Goal: Check status: Check status

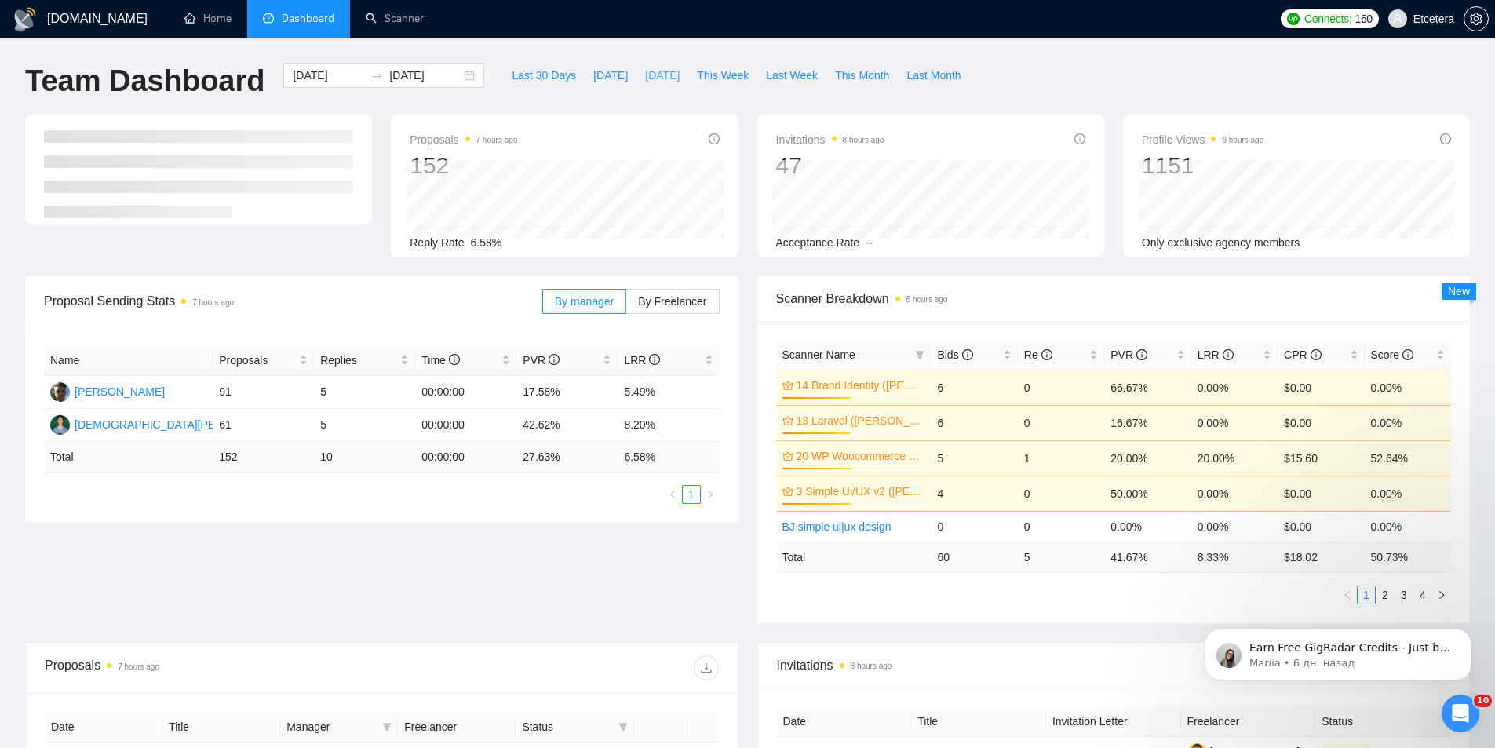
click at [669, 77] on button "[DATE]" at bounding box center [663, 75] width 52 height 25
click at [697, 72] on span "This Week" at bounding box center [723, 75] width 52 height 17
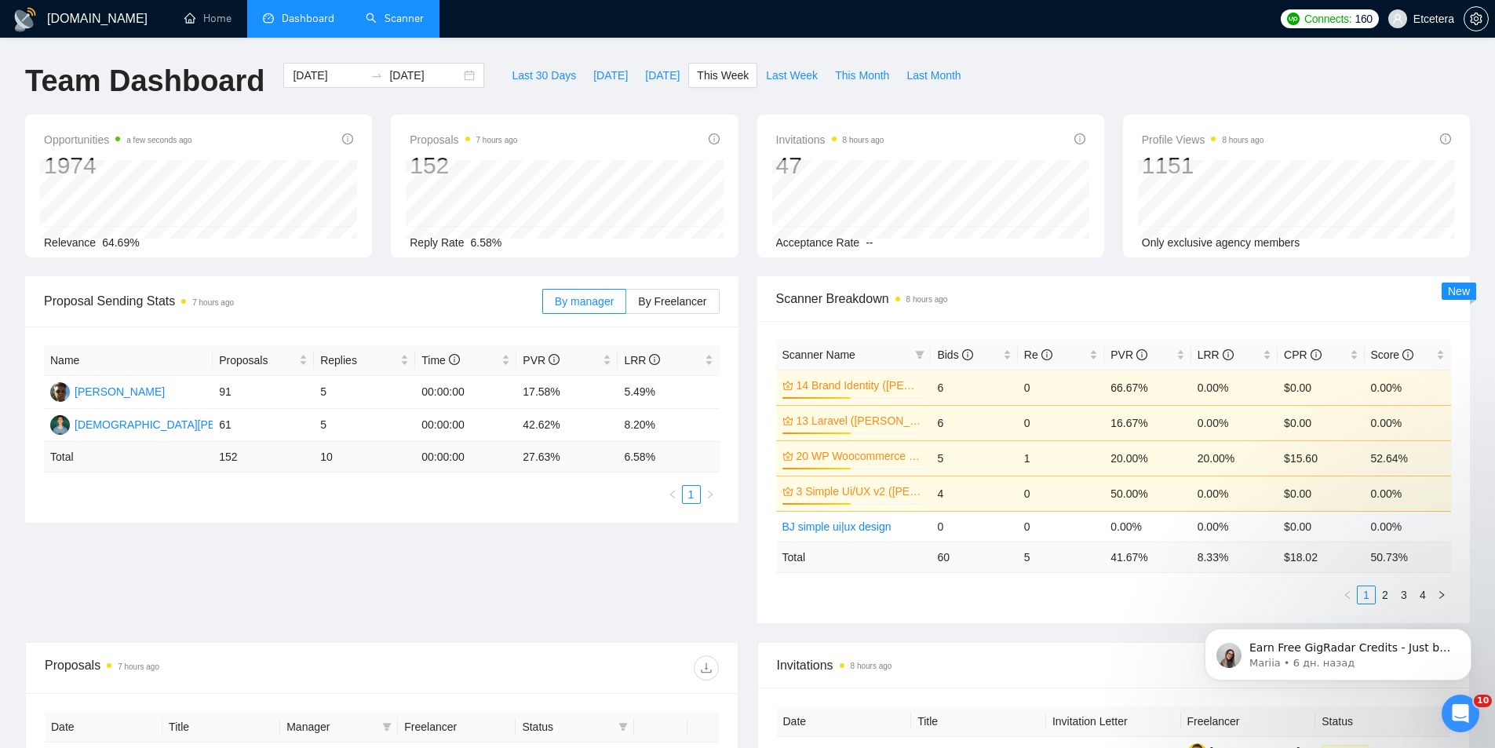
type input "[DATE]"
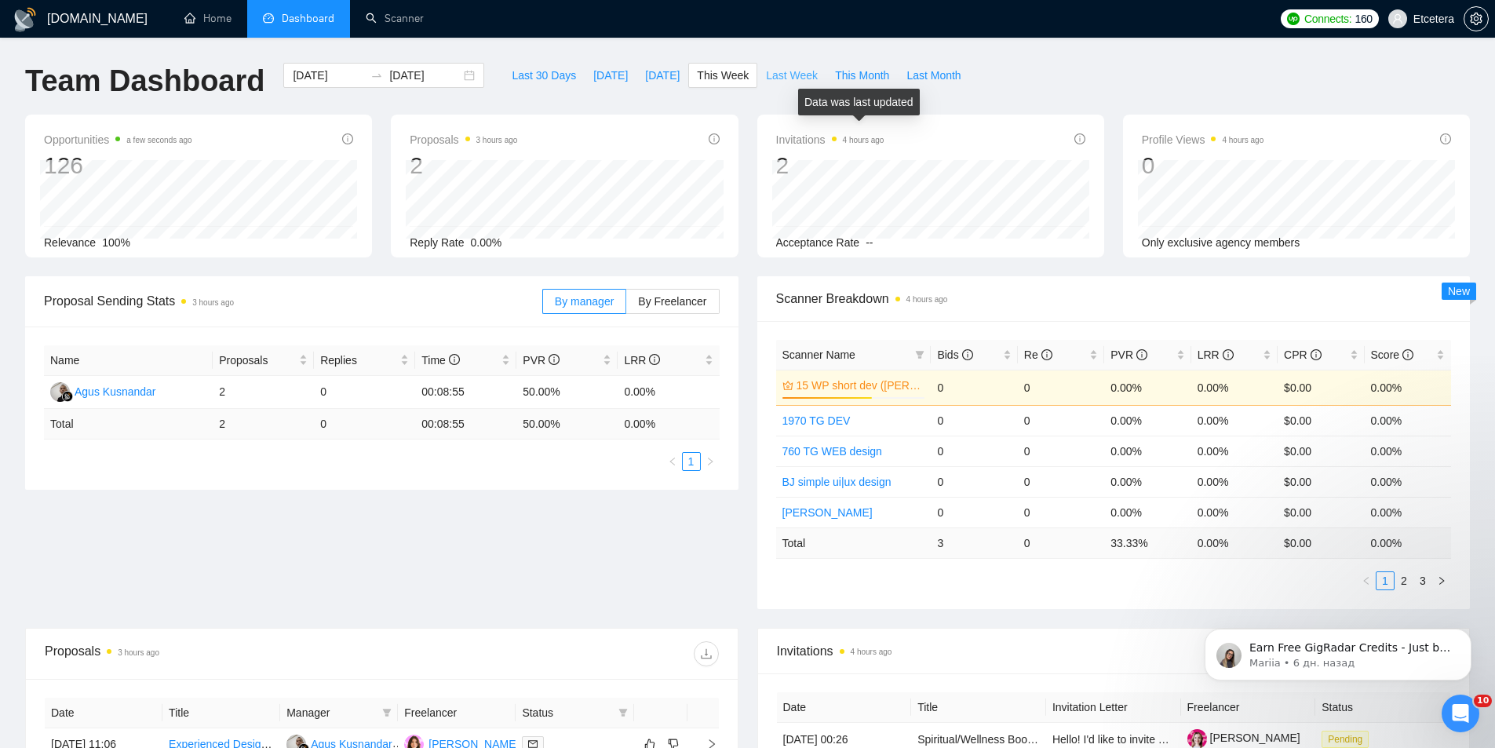
click at [790, 81] on span "Last Week" at bounding box center [792, 75] width 52 height 17
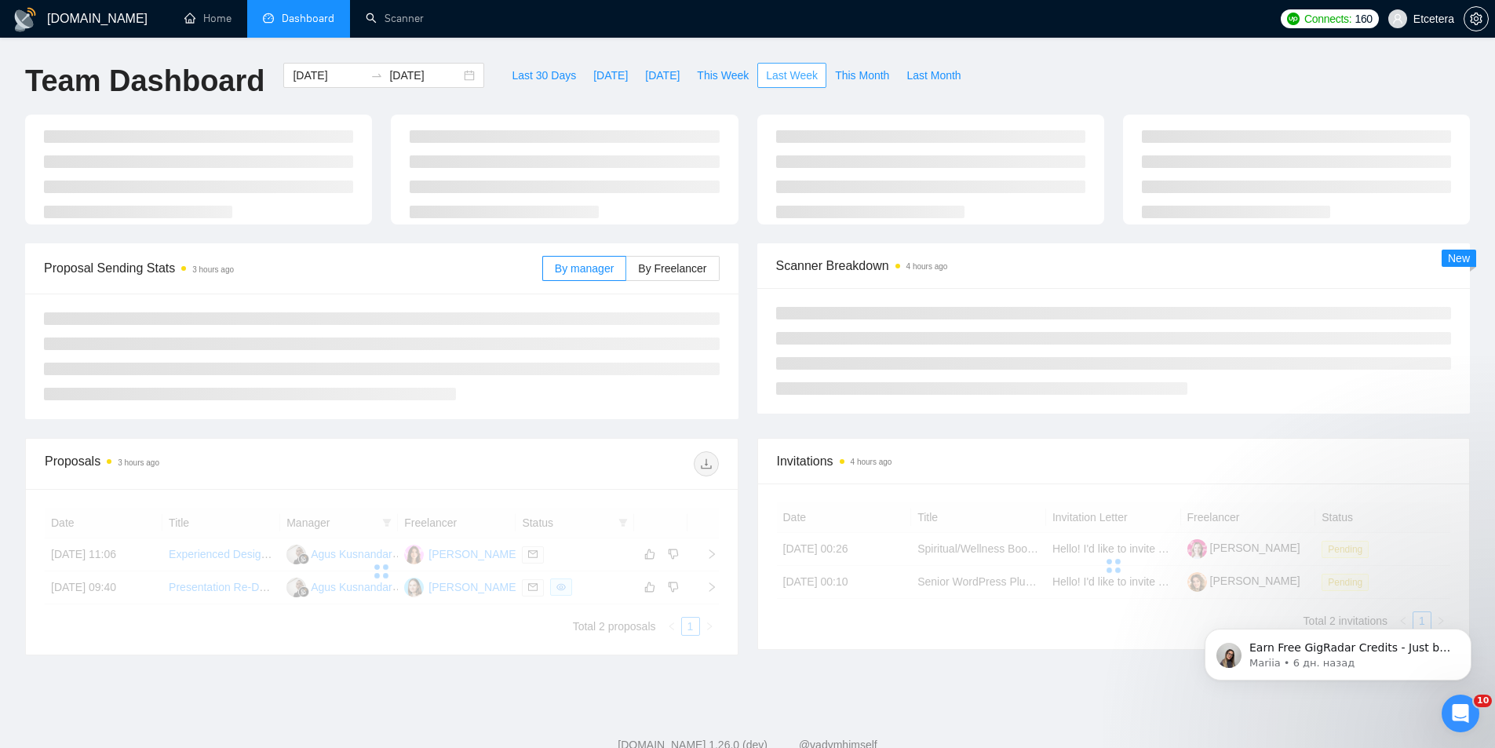
type input "[DATE]"
